Goal: Check status: Check status

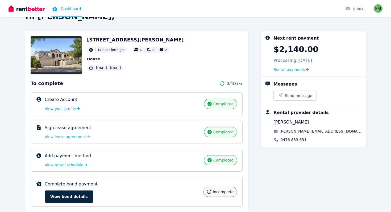
scroll to position [19, 0]
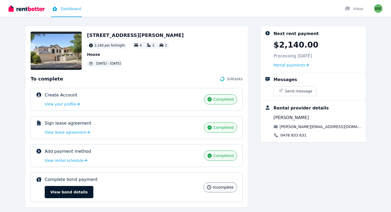
click at [72, 191] on button "View bond details" at bounding box center [69, 192] width 49 height 12
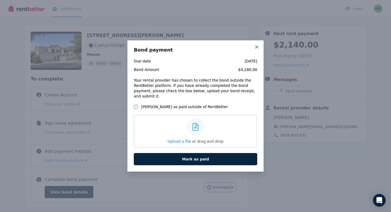
click at [253, 51] on h3 "Bond payment" at bounding box center [195, 50] width 123 height 6
click at [258, 47] on div "Bond payment Due date [DATE] Bond Amount $4,280.00 Your rental provider has cho…" at bounding box center [195, 105] width 136 height 131
click at [257, 48] on icon at bounding box center [256, 46] width 3 height 3
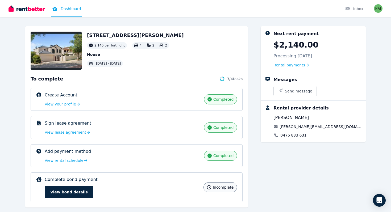
scroll to position [30, 0]
